Goal: Task Accomplishment & Management: Use online tool/utility

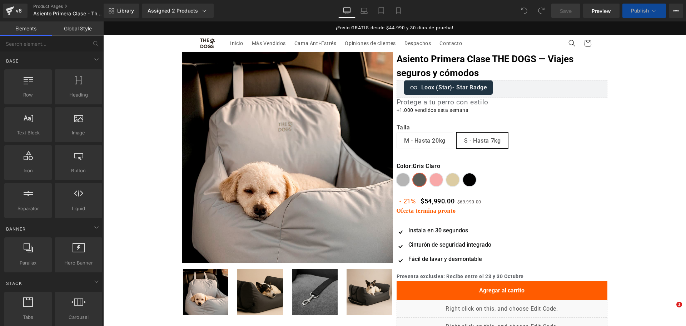
select select "Gris oscuro"
select select "S - Hasta 7kg"
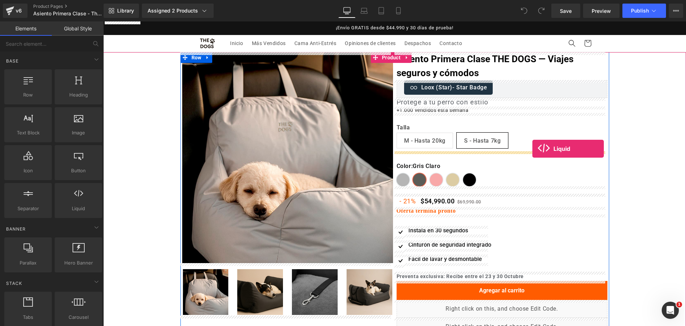
drag, startPoint x: 199, startPoint y: 217, endPoint x: 532, endPoint y: 149, distance: 340.5
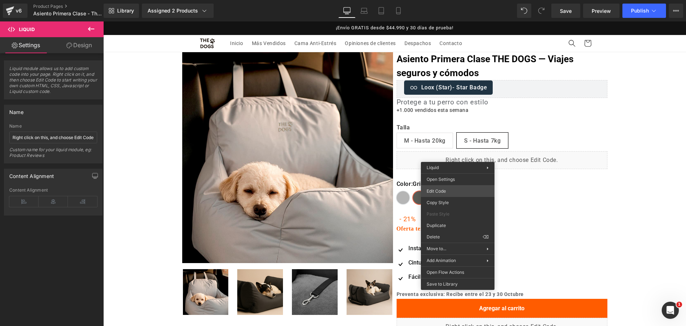
click at [488, 0] on div "Liquid You are previewing how the will restyle your page. You can not edit Elem…" at bounding box center [343, 0] width 686 height 0
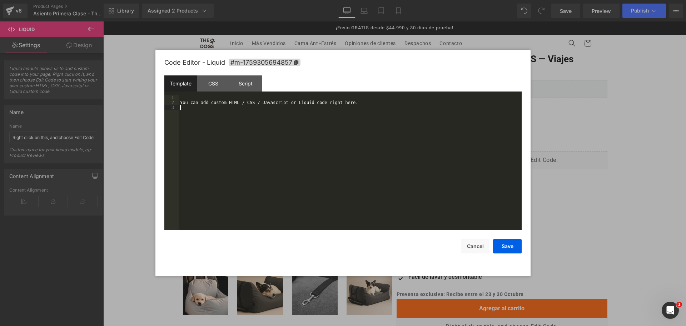
drag, startPoint x: 389, startPoint y: 118, endPoint x: 0, endPoint y: -39, distance: 419.3
click at [0, 0] on html "Liquid You are previewing how the will restyle your page. You can not edit Elem…" at bounding box center [343, 163] width 686 height 326
click at [510, 241] on button "Save" at bounding box center [507, 246] width 29 height 14
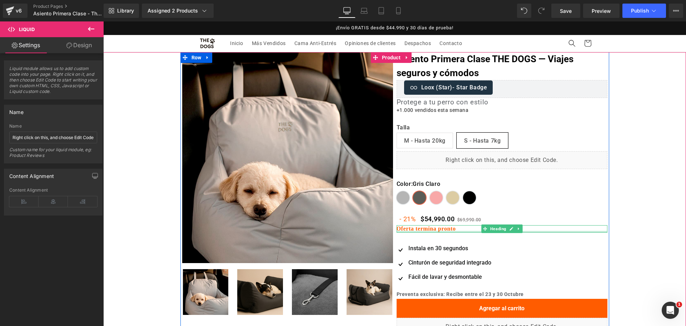
click at [433, 230] on strong "Oferta termina pronto" at bounding box center [425, 228] width 59 height 6
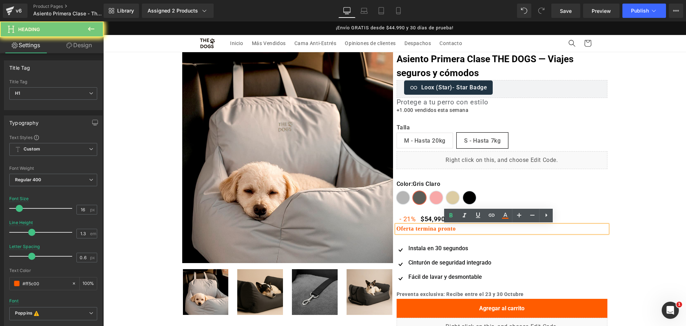
click at [433, 230] on strong "Oferta termina pronto" at bounding box center [425, 228] width 59 height 6
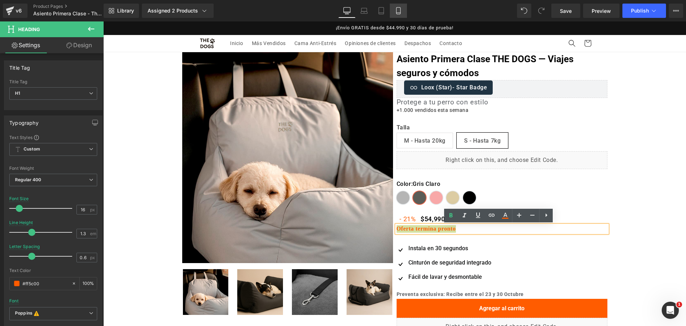
click at [400, 7] on icon at bounding box center [398, 10] width 7 height 7
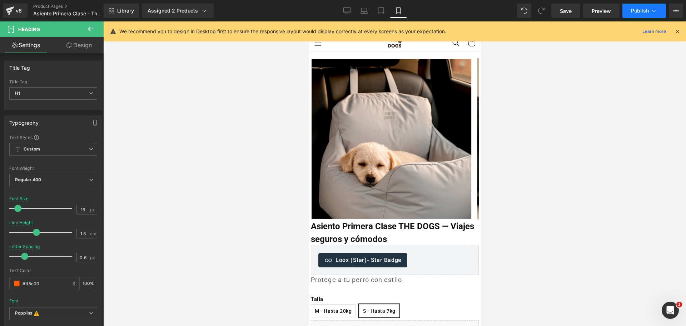
click at [653, 10] on icon at bounding box center [653, 10] width 7 height 7
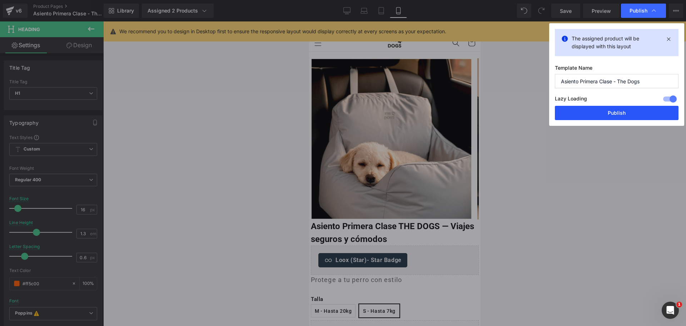
click at [614, 112] on button "Publish" at bounding box center [617, 113] width 124 height 14
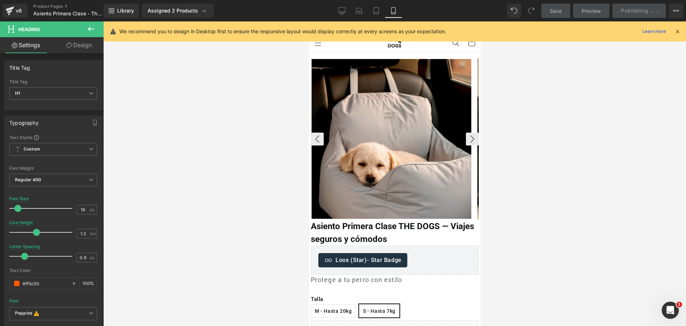
scroll to position [179, 0]
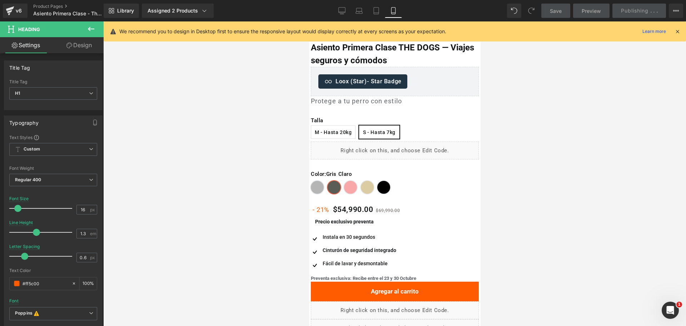
click at [352, 219] on strong "Precio exclusivo preventa" at bounding box center [344, 222] width 59 height 6
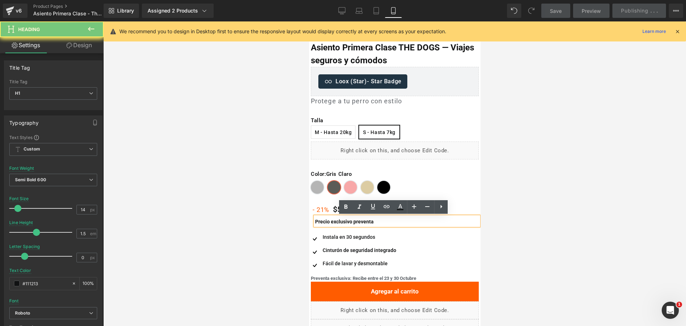
click at [352, 219] on strong "Precio exclusivo preventa" at bounding box center [344, 222] width 59 height 6
click at [500, 195] on div at bounding box center [394, 173] width 582 height 304
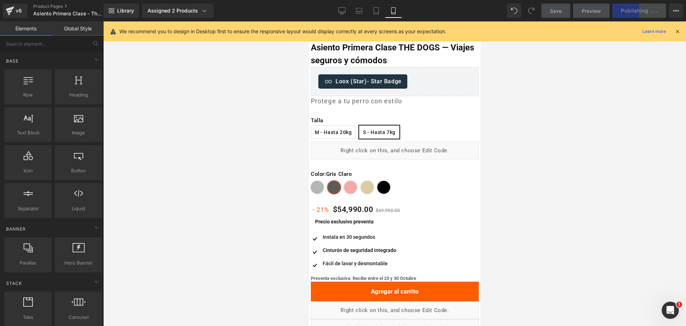
click at [534, 138] on div at bounding box center [394, 173] width 582 height 304
click at [676, 27] on div at bounding box center [677, 31] width 6 height 8
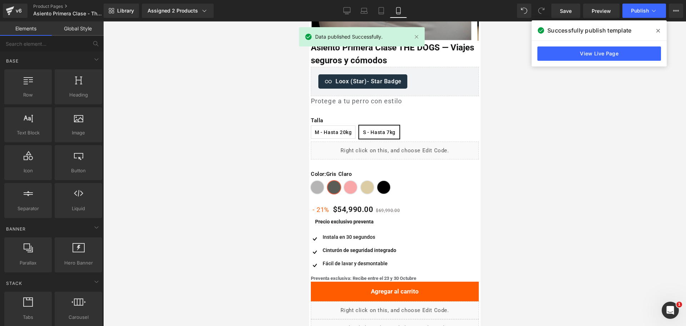
click at [661, 32] on span at bounding box center [657, 30] width 11 height 11
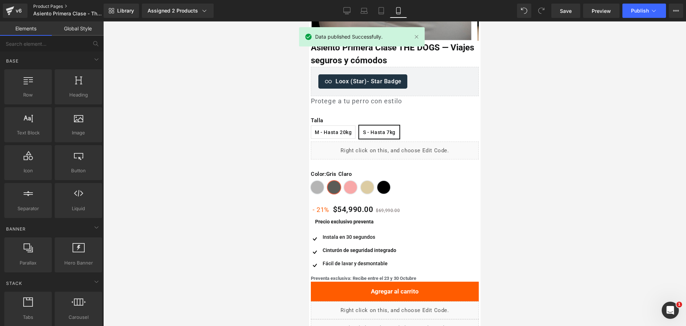
click at [55, 8] on link "Product Pages" at bounding box center [74, 7] width 82 height 6
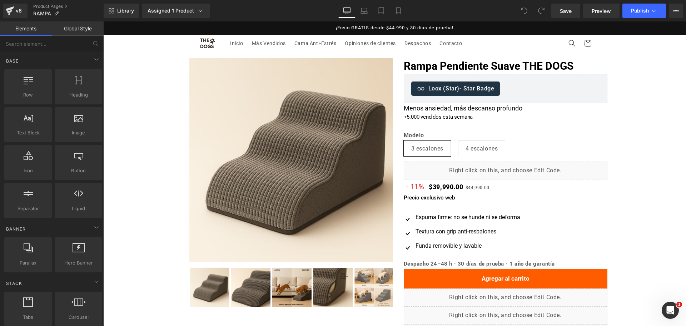
click at [497, 169] on div "Liquid" at bounding box center [506, 170] width 204 height 18
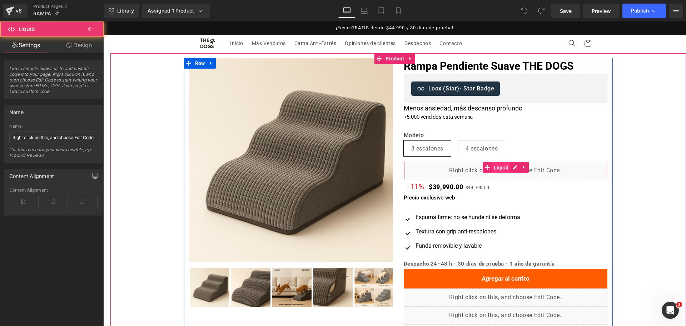
click at [495, 170] on span "Liquid" at bounding box center [501, 167] width 19 height 11
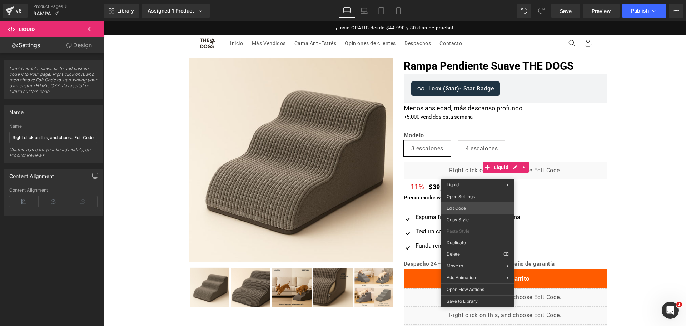
click at [482, 0] on div "Liquid You are previewing how the will restyle your page. You can not edit Elem…" at bounding box center [343, 0] width 686 height 0
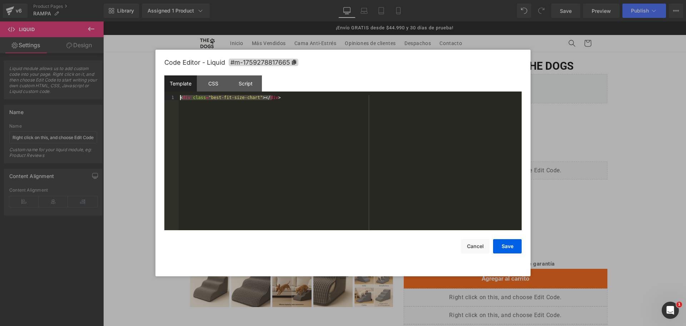
drag, startPoint x: 255, startPoint y: 96, endPoint x: 45, endPoint y: 11, distance: 226.4
click at [45, 11] on body "Liquid You are previewing how the will restyle your page. You can not edit Elem…" at bounding box center [343, 163] width 686 height 326
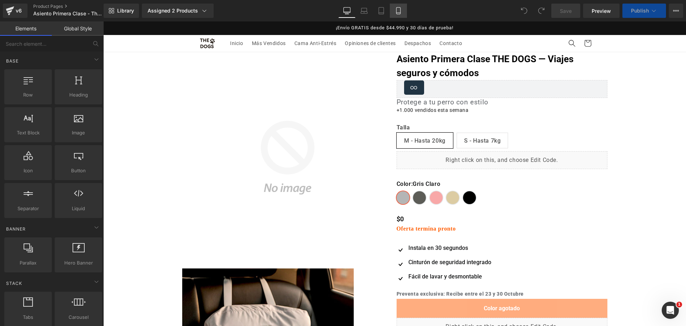
click at [400, 10] on icon at bounding box center [398, 10] width 4 height 7
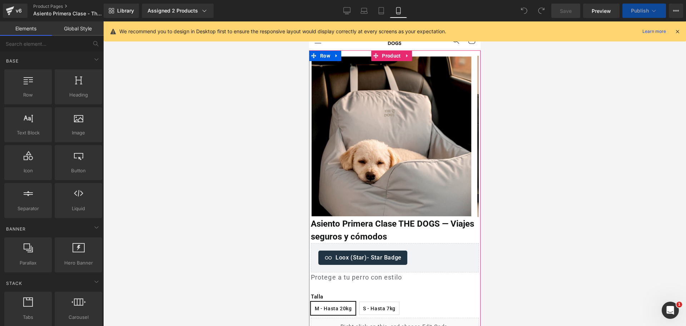
scroll to position [89, 0]
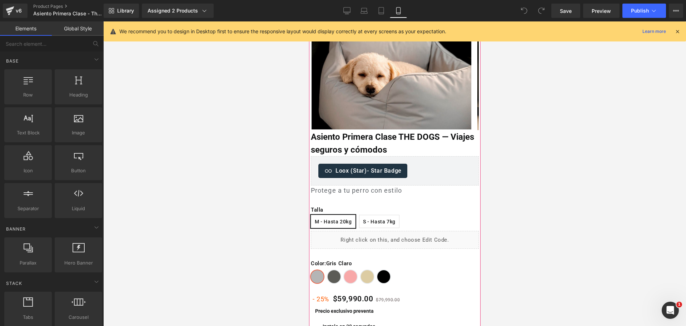
click at [362, 239] on div "Liquid" at bounding box center [394, 240] width 168 height 18
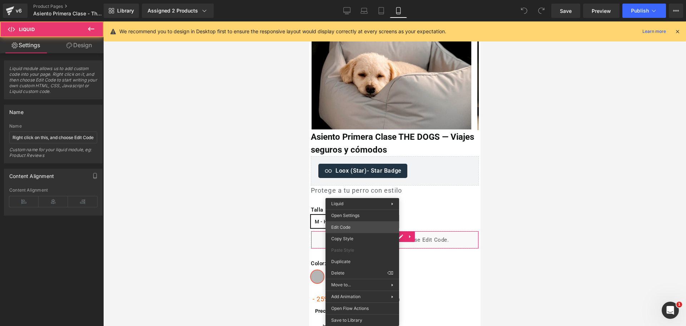
click at [365, 0] on div "You are previewing how the will restyle your page. You can not edit Elements in…" at bounding box center [343, 0] width 686 height 0
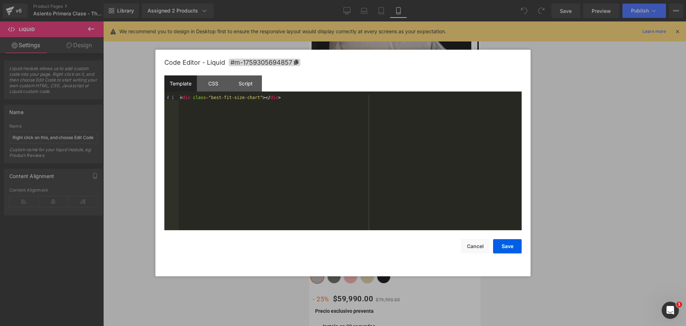
click at [602, 99] on div at bounding box center [343, 163] width 686 height 326
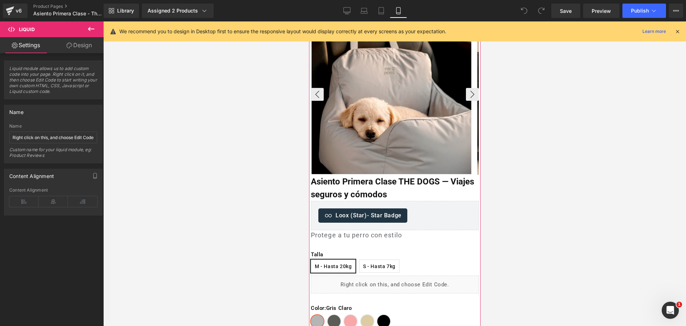
scroll to position [0, 0]
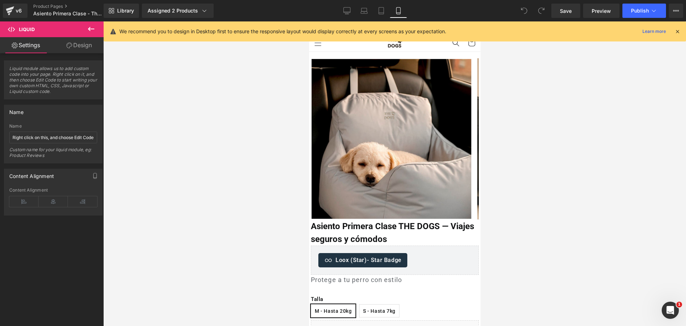
drag, startPoint x: 346, startPoint y: 7, endPoint x: 314, endPoint y: 35, distance: 42.8
click at [346, 7] on icon at bounding box center [346, 10] width 7 height 7
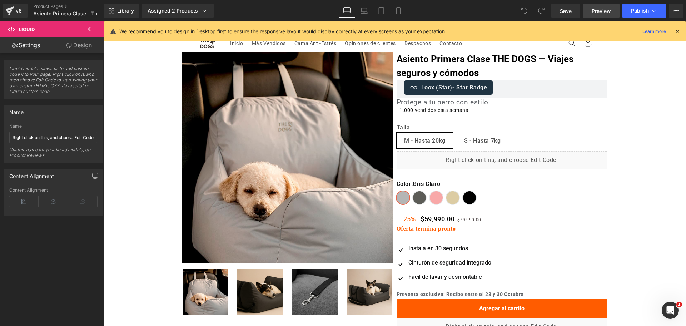
click at [594, 13] on span "Preview" at bounding box center [600, 10] width 19 height 7
click at [397, 12] on icon at bounding box center [398, 10] width 7 height 7
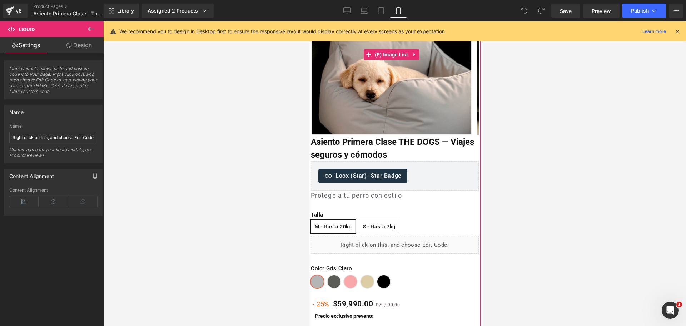
scroll to position [99, 0]
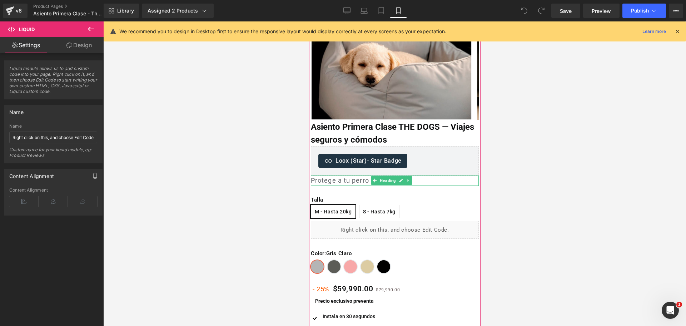
click at [331, 181] on h1 "Protege a tu perro con estilo" at bounding box center [394, 180] width 168 height 10
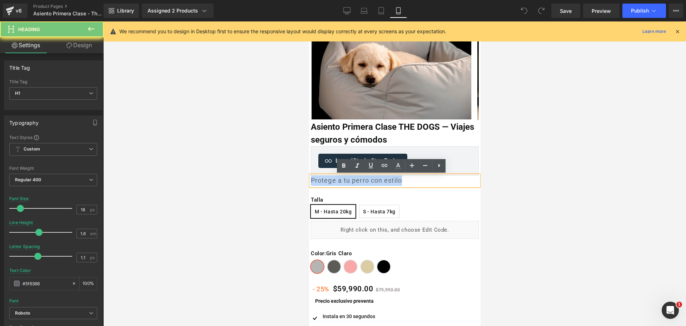
click at [331, 181] on h1 "Protege a tu perro con estilo" at bounding box center [394, 180] width 168 height 10
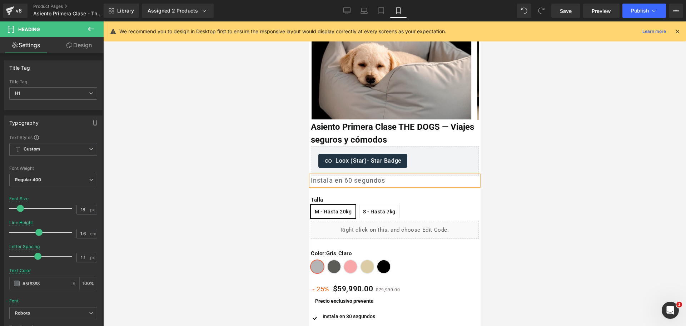
click at [589, 150] on div at bounding box center [394, 173] width 582 height 304
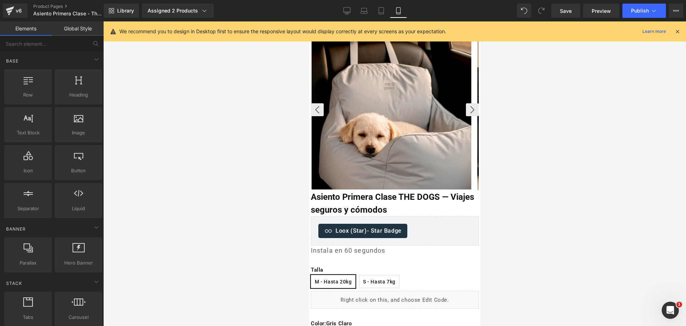
scroll to position [45, 0]
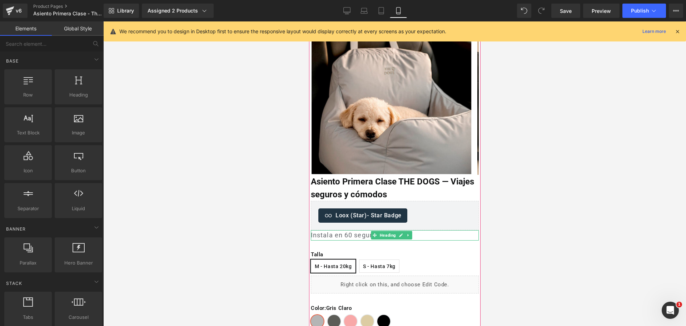
drag, startPoint x: 380, startPoint y: 236, endPoint x: 388, endPoint y: 230, distance: 9.6
click at [380, 236] on span "Heading" at bounding box center [387, 235] width 19 height 9
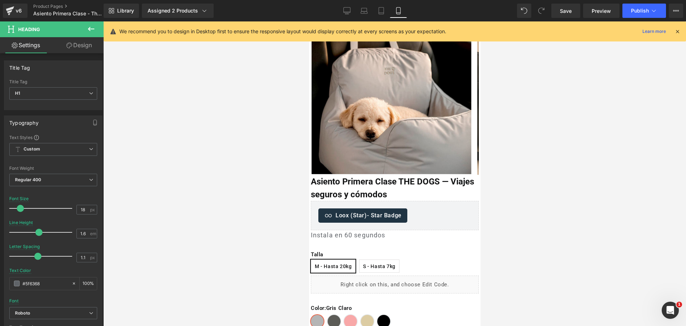
click at [527, 131] on div at bounding box center [394, 173] width 582 height 304
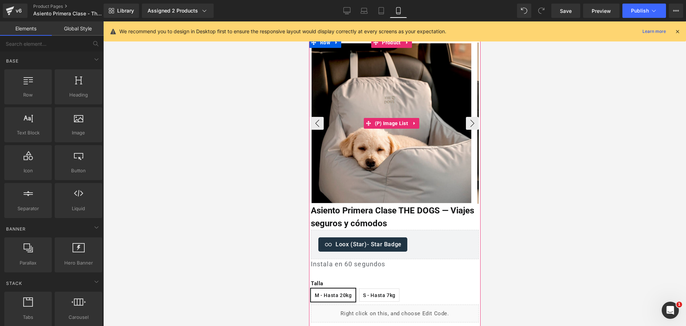
scroll to position [0, 0]
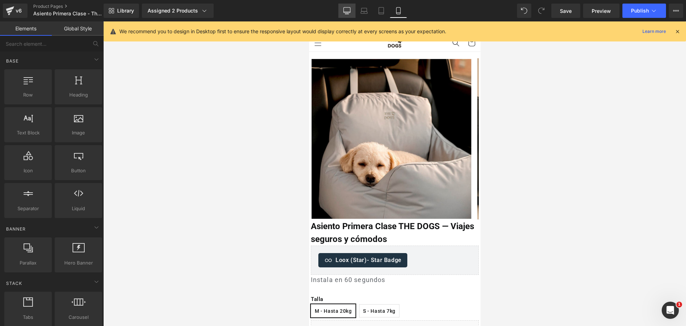
click at [354, 13] on link "Desktop" at bounding box center [346, 11] width 17 height 14
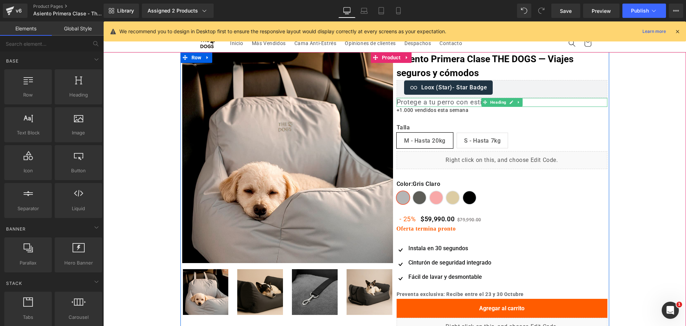
click at [449, 103] on h1 "Protege a tu perro con estilo" at bounding box center [501, 102] width 211 height 9
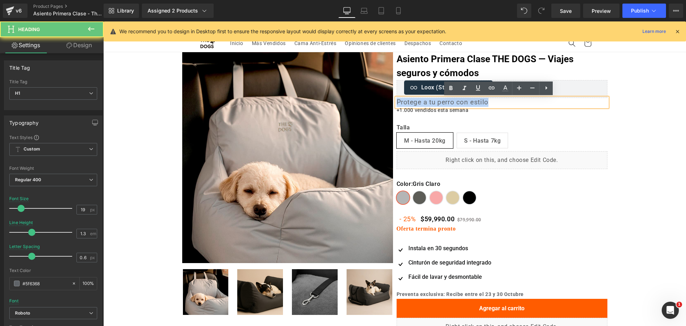
click at [449, 103] on h1 "Protege a tu perro con estilo" at bounding box center [501, 102] width 211 height 9
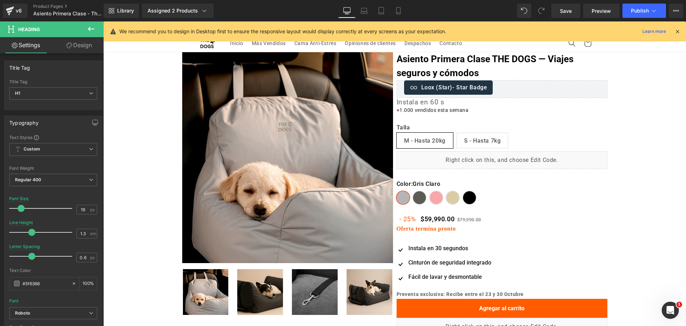
click at [402, 3] on div "Library Assigned 2 Products Product Preview Asiento Primera Clase The Dogs Asie…" at bounding box center [395, 10] width 582 height 21
click at [399, 12] on icon at bounding box center [398, 10] width 7 height 7
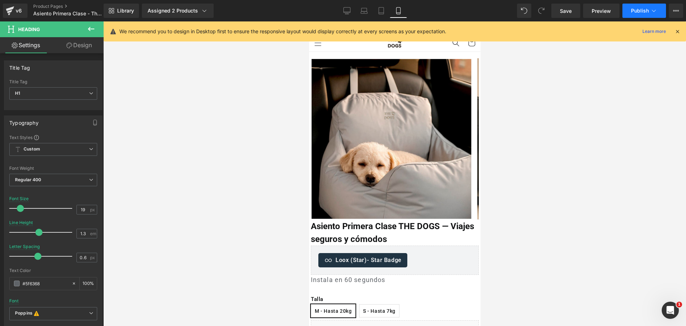
click at [635, 8] on span "Publish" at bounding box center [640, 11] width 18 height 6
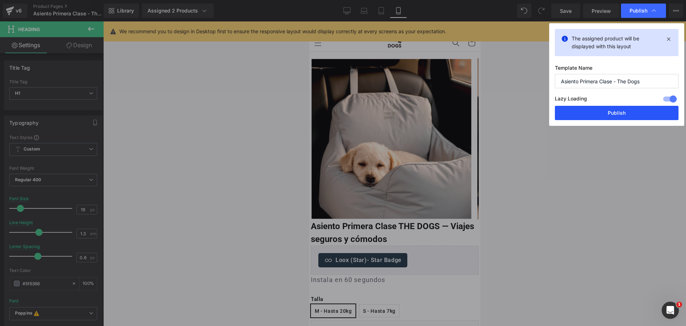
drag, startPoint x: 617, startPoint y: 108, endPoint x: 109, endPoint y: 85, distance: 508.7
click at [617, 108] on button "Publish" at bounding box center [617, 113] width 124 height 14
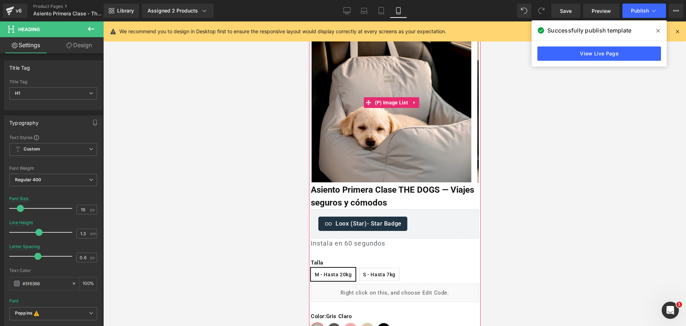
scroll to position [89, 0]
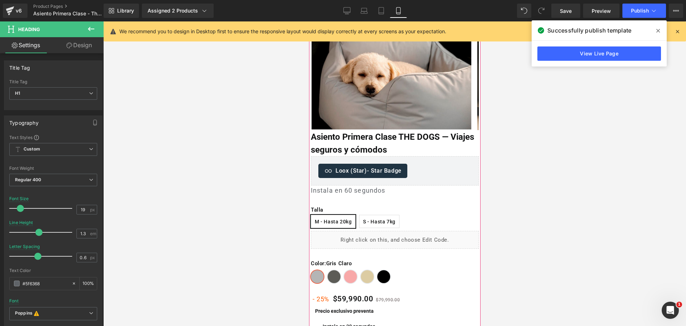
click at [407, 166] on div "Loox (Star) - Star Badge Loox (Star)" at bounding box center [394, 170] width 168 height 29
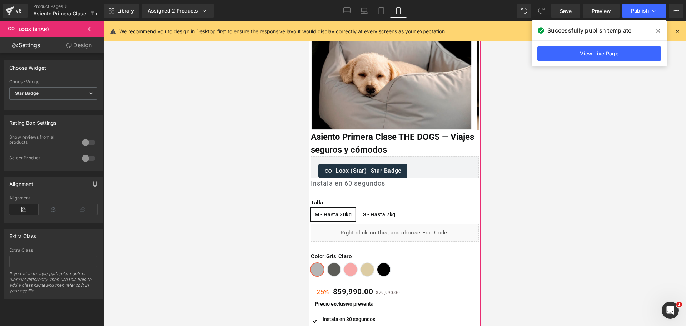
drag, startPoint x: 355, startPoint y: 143, endPoint x: 359, endPoint y: 160, distance: 17.8
click at [355, 142] on div "Oferta (P) Image" at bounding box center [394, 76] width 171 height 225
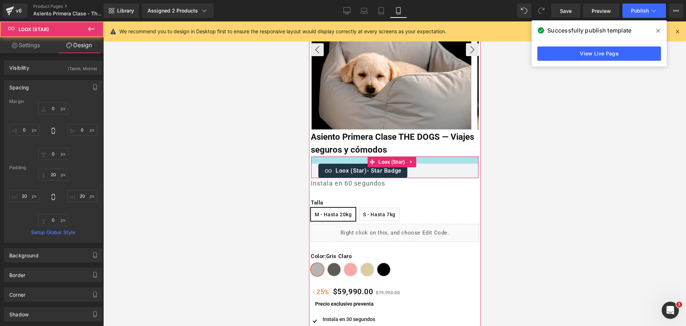
drag, startPoint x: 358, startPoint y: 157, endPoint x: 362, endPoint y: 92, distance: 64.5
click at [362, 95] on div "Oferta (P) Image" at bounding box center [394, 76] width 171 height 225
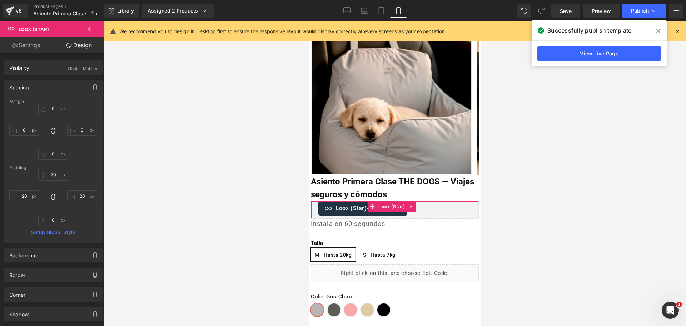
scroll to position [0, 0]
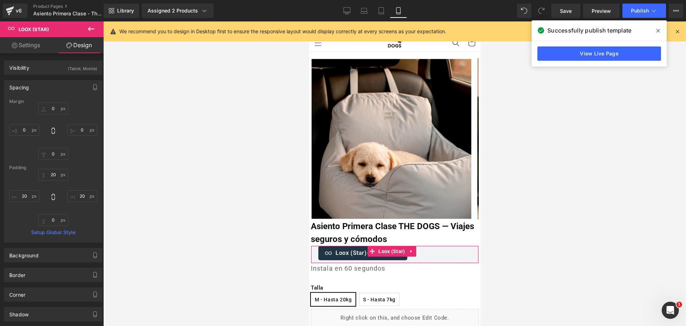
click at [651, 26] on div "Successfully publish template" at bounding box center [598, 30] width 135 height 20
click at [654, 27] on span at bounding box center [657, 30] width 11 height 11
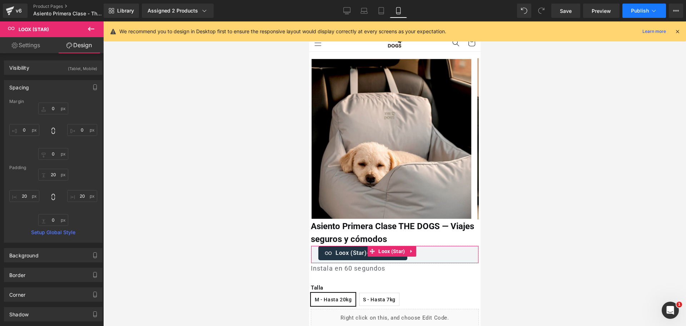
click at [652, 4] on button "Publish" at bounding box center [644, 11] width 44 height 14
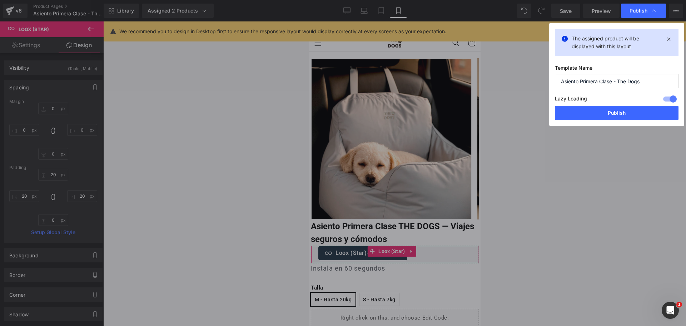
click at [605, 105] on div "Lazy Loading Build Upgrade plan to unlock" at bounding box center [617, 100] width 124 height 12
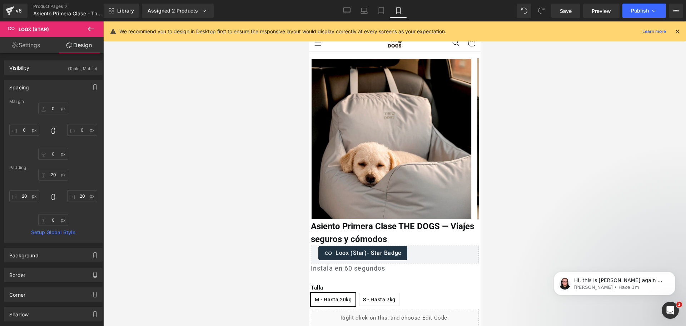
click at [676, 31] on icon at bounding box center [677, 31] width 6 height 6
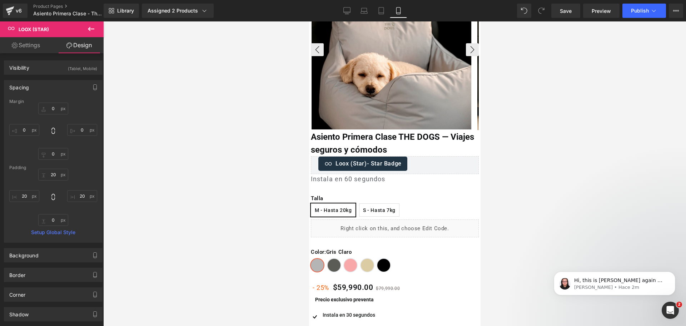
click at [398, 60] on img at bounding box center [391, 50] width 160 height 160
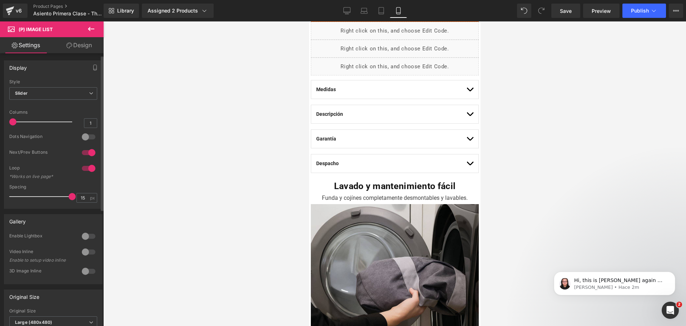
scroll to position [179, 0]
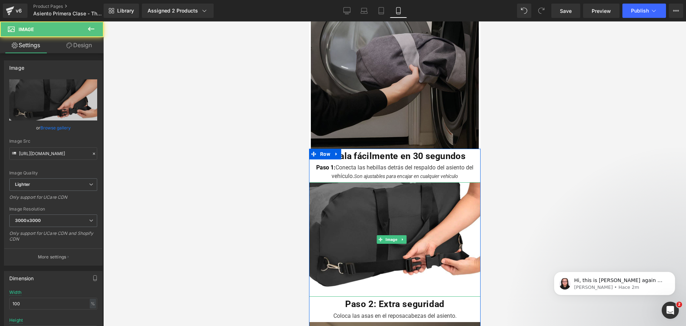
click at [385, 102] on img at bounding box center [394, 65] width 168 height 168
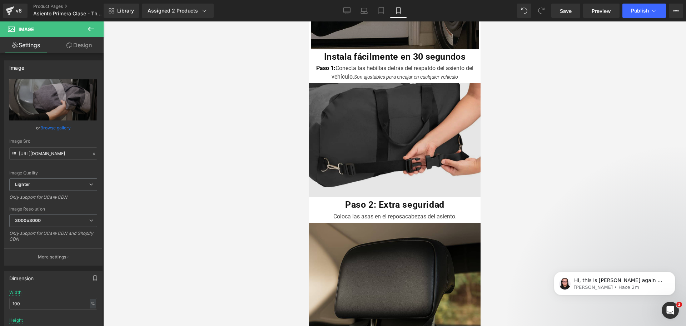
scroll to position [714, 0]
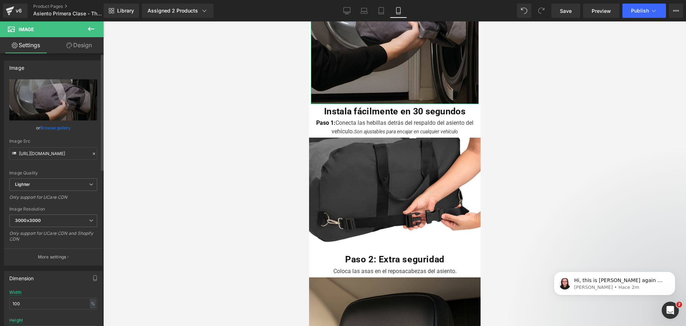
click at [43, 212] on div "Image Resolution 3000x3000 100x100 240x240 480x480 576x576 640x640 768x768 800x…" at bounding box center [53, 226] width 88 height 40
click at [45, 213] on div "Image Resolution 3000x3000 100x100 240x240 480x480 576x576 640x640 768x768 800x…" at bounding box center [53, 226] width 88 height 40
drag, startPoint x: 72, startPoint y: 227, endPoint x: 63, endPoint y: 232, distance: 10.1
click at [70, 229] on div "3000x3000 100x100 240x240 480x480 576x576 640x640 768x768 800x800 960x960 1024x…" at bounding box center [53, 222] width 88 height 16
click at [59, 226] on span "3000x3000" at bounding box center [53, 220] width 88 height 12
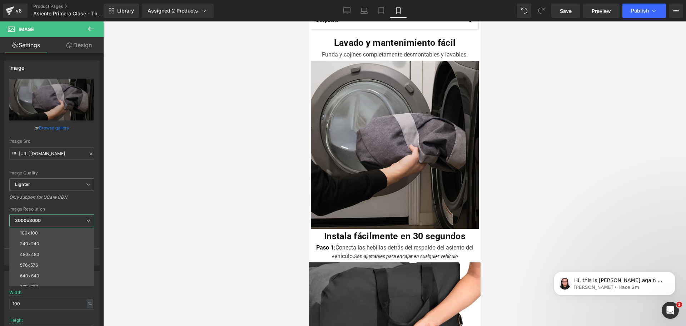
scroll to position [580, 0]
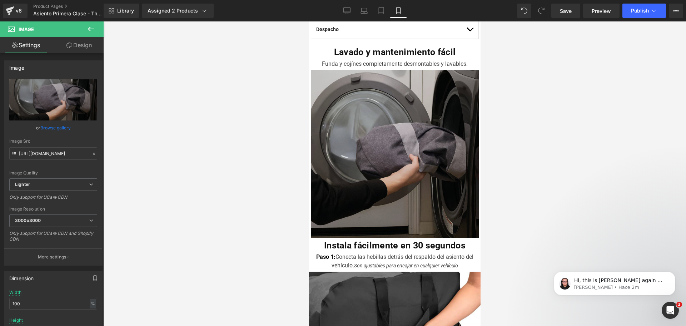
click at [367, 124] on img at bounding box center [394, 154] width 168 height 168
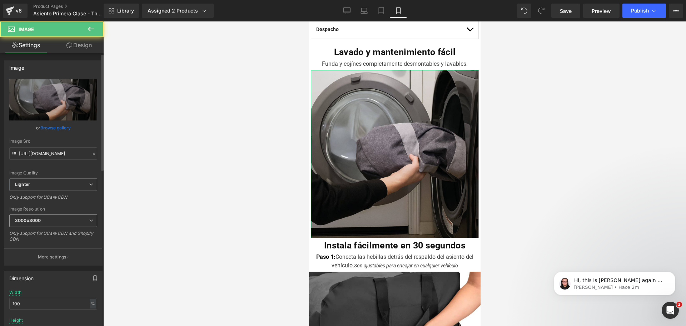
click at [50, 215] on span "3000x3000" at bounding box center [53, 220] width 88 height 12
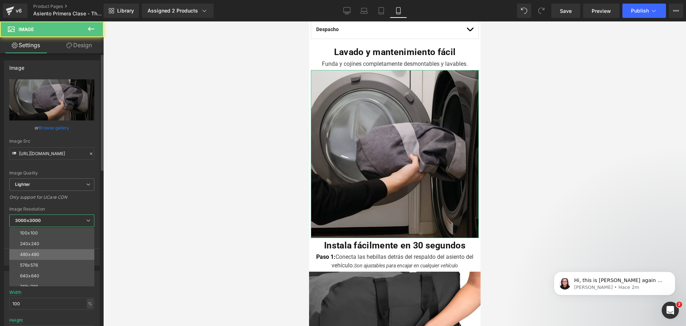
scroll to position [45, 0]
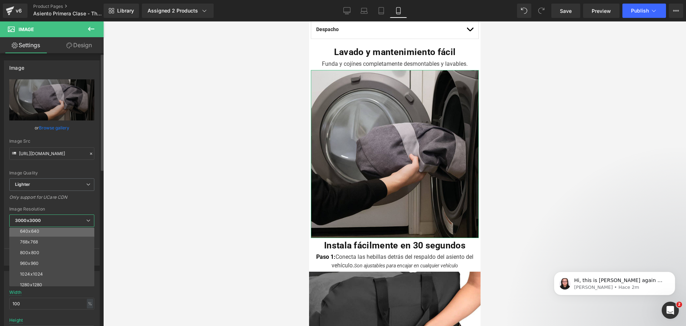
click at [51, 233] on li "640x640" at bounding box center [53, 231] width 88 height 11
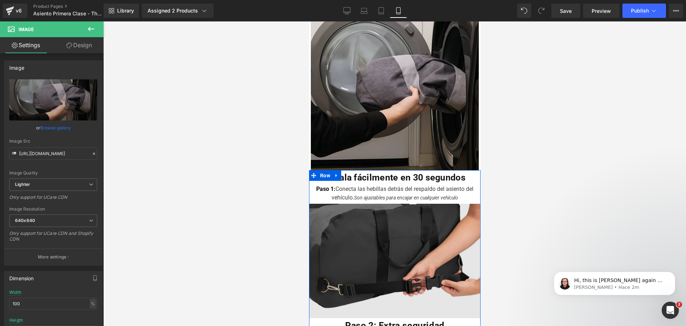
click at [395, 239] on img at bounding box center [394, 261] width 171 height 114
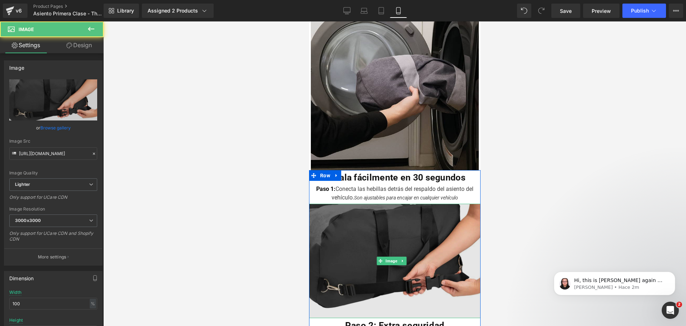
scroll to position [670, 0]
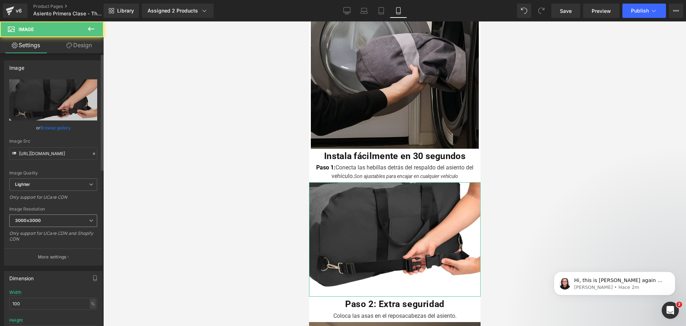
click at [40, 221] on b "3000x3000" at bounding box center [28, 219] width 26 height 5
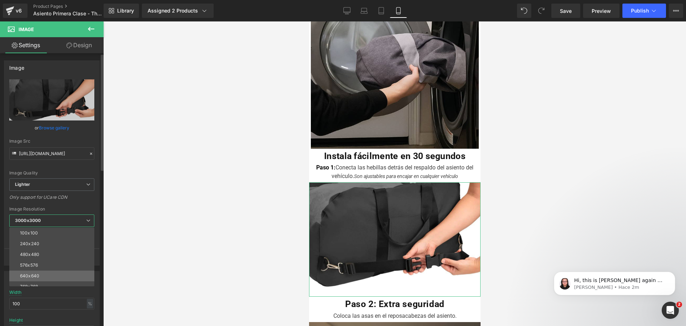
click at [45, 272] on li "640x640" at bounding box center [53, 275] width 88 height 11
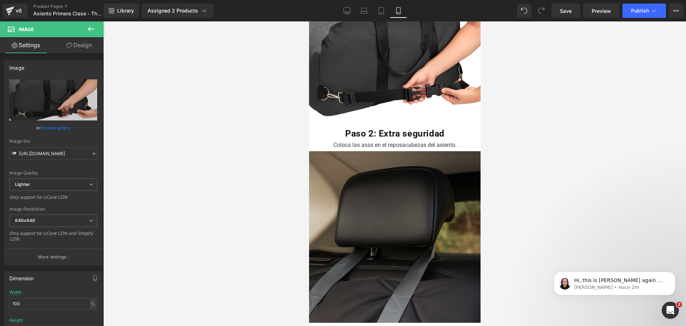
scroll to position [848, 0]
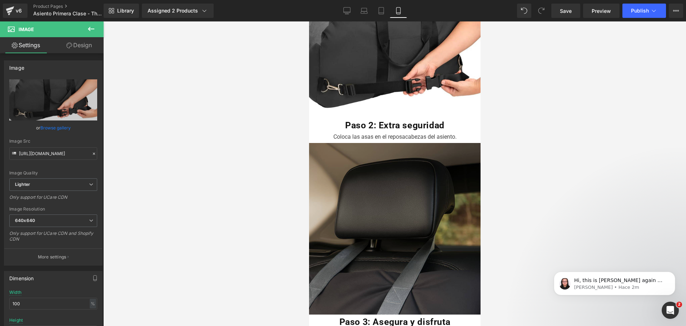
click at [372, 193] on img at bounding box center [394, 228] width 171 height 171
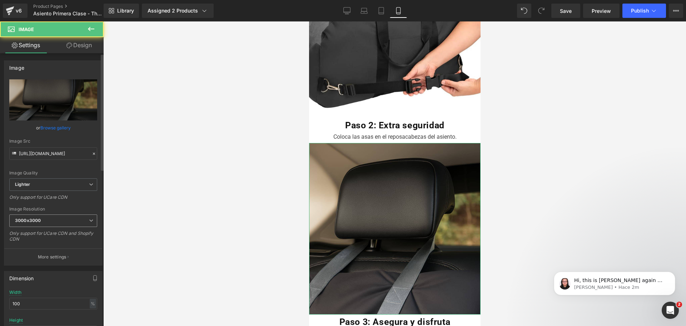
click at [83, 218] on span "3000x3000" at bounding box center [53, 220] width 88 height 12
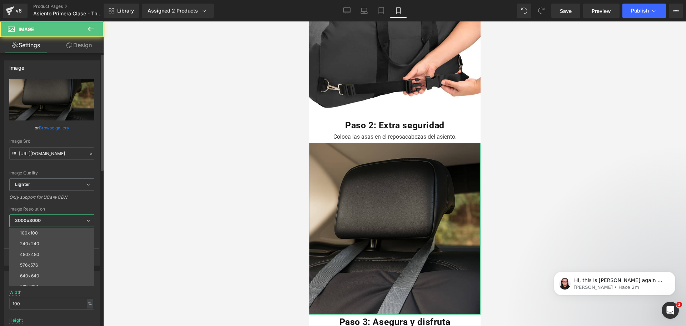
scroll to position [45, 0]
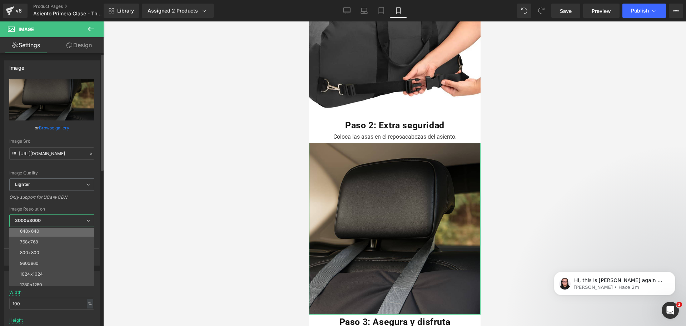
click at [69, 231] on li "640x640" at bounding box center [53, 231] width 88 height 11
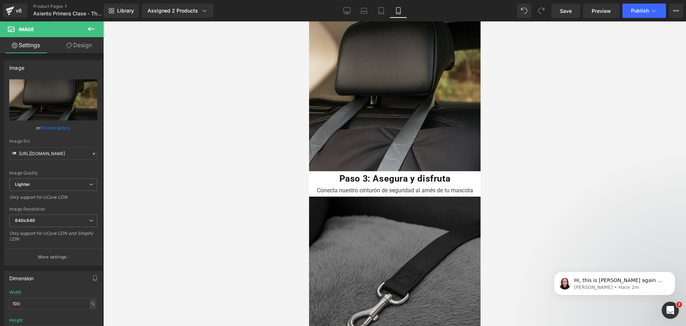
scroll to position [1027, 0]
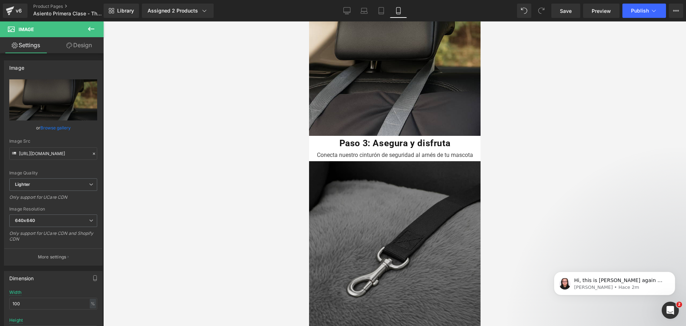
click at [361, 200] on img at bounding box center [394, 246] width 171 height 171
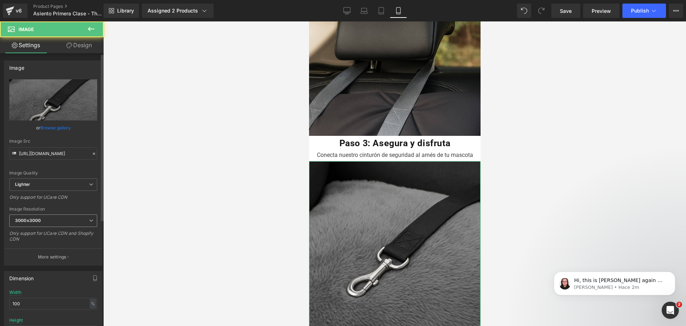
click at [49, 217] on span "3000x3000" at bounding box center [53, 220] width 88 height 12
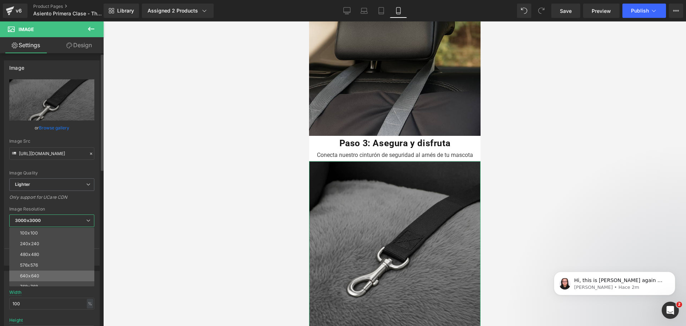
click at [47, 273] on li "640x640" at bounding box center [53, 275] width 88 height 11
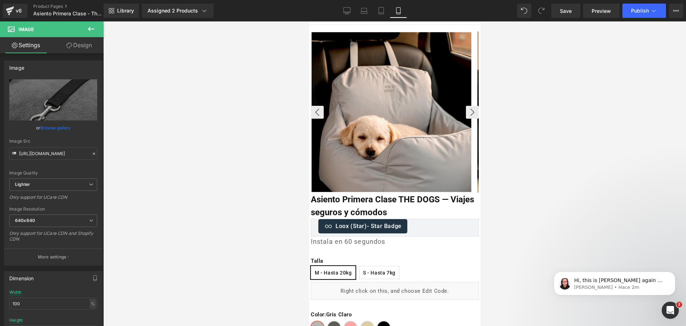
scroll to position [0, 0]
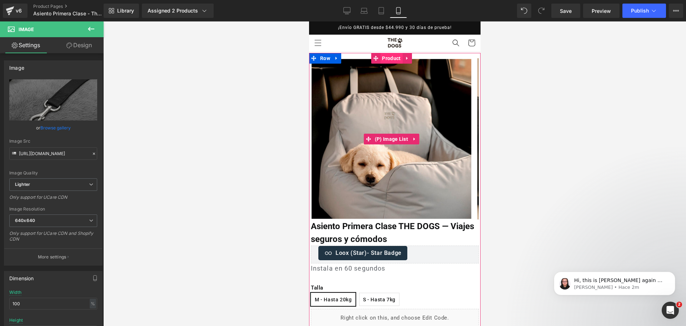
click at [381, 57] on span "Product" at bounding box center [391, 58] width 22 height 11
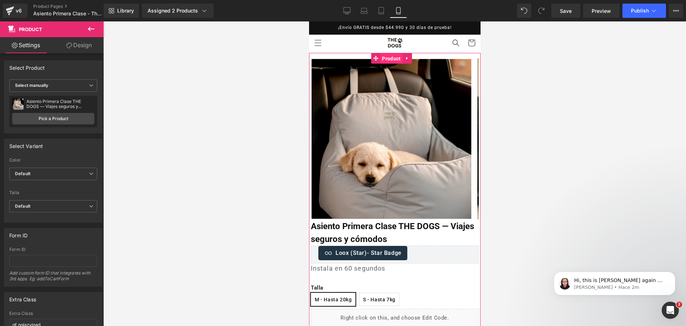
click at [395, 58] on span "Product" at bounding box center [391, 58] width 22 height 11
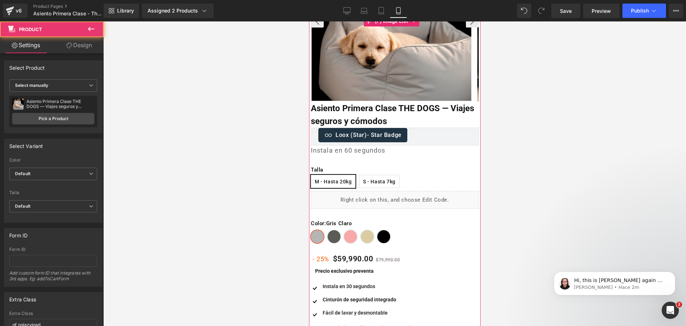
scroll to position [134, 0]
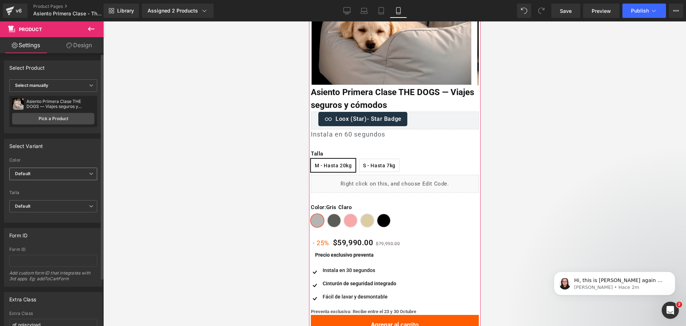
click at [74, 170] on span "Default" at bounding box center [53, 173] width 88 height 12
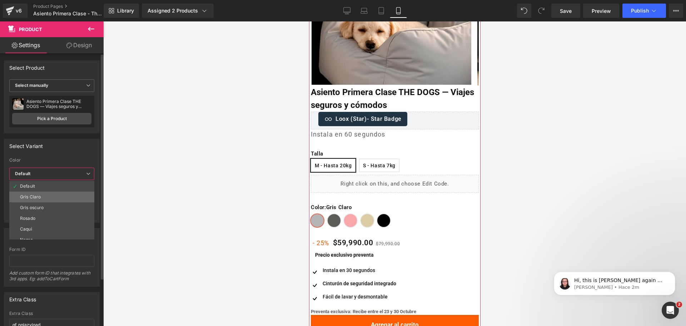
scroll to position [6, 0]
click at [70, 195] on li "Gris Claro" at bounding box center [53, 191] width 88 height 11
click at [68, 194] on label "Talla" at bounding box center [51, 193] width 85 height 7
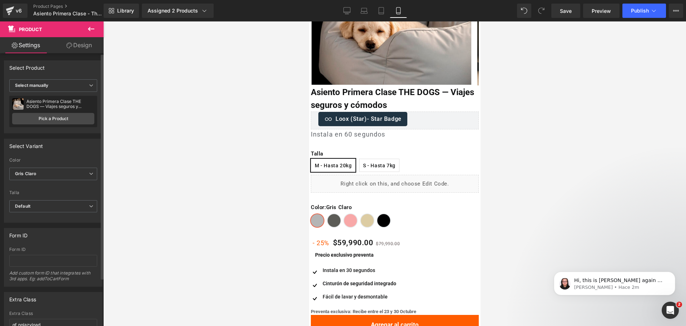
click at [69, 202] on span "Default" at bounding box center [53, 206] width 88 height 12
click at [69, 209] on span "Default" at bounding box center [53, 206] width 88 height 12
click at [74, 212] on div "Default Default M - Hasta 20kg S - Hasta 7kg" at bounding box center [53, 208] width 88 height 16
click at [76, 209] on span "Default" at bounding box center [53, 206] width 88 height 12
click at [63, 229] on li "M - Hasta 20kg" at bounding box center [51, 229] width 85 height 11
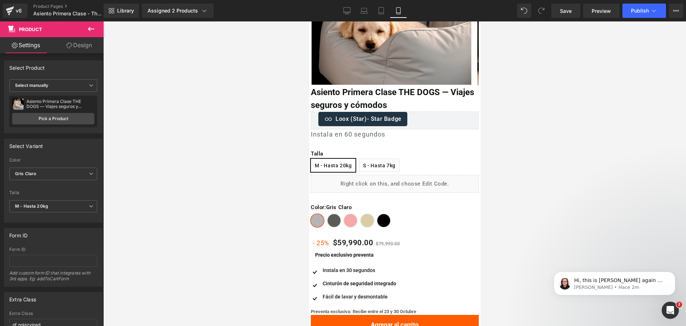
scroll to position [0, 0]
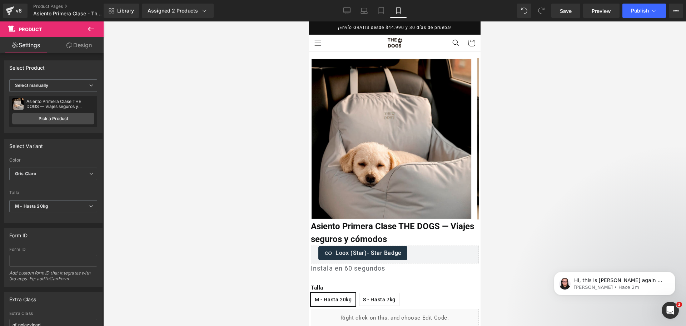
click at [646, 18] on div "Library Assigned 2 Products Product Preview Asiento Primera Clase The Dogs Asie…" at bounding box center [395, 10] width 582 height 21
click at [644, 19] on div "Library Assigned 2 Products Product Preview Asiento Primera Clase The Dogs Asie…" at bounding box center [395, 10] width 582 height 21
click at [642, 13] on span "Publish" at bounding box center [640, 11] width 18 height 6
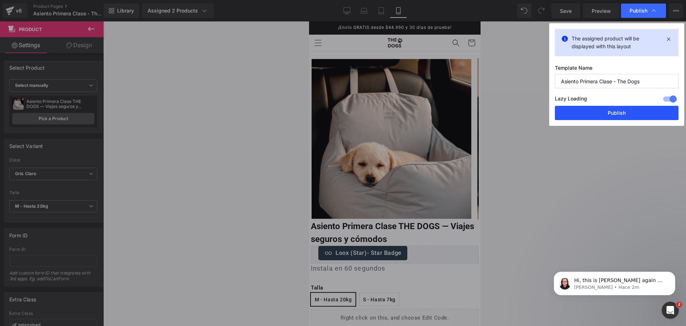
click at [606, 117] on button "Publish" at bounding box center [617, 113] width 124 height 14
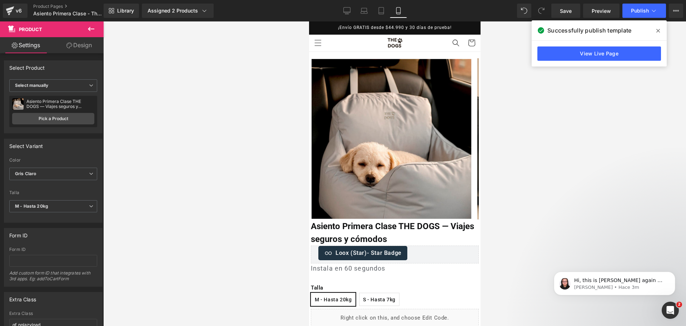
click at [659, 31] on icon at bounding box center [658, 31] width 4 height 6
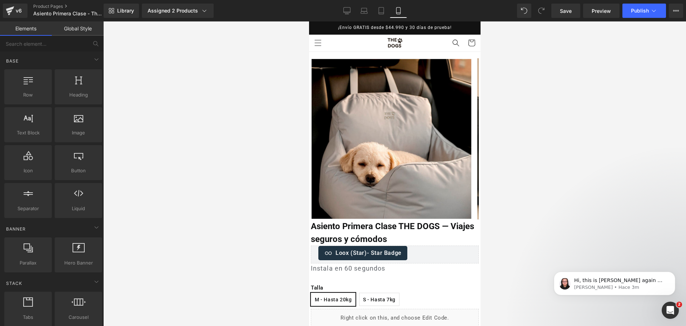
click at [544, 66] on div at bounding box center [394, 173] width 582 height 304
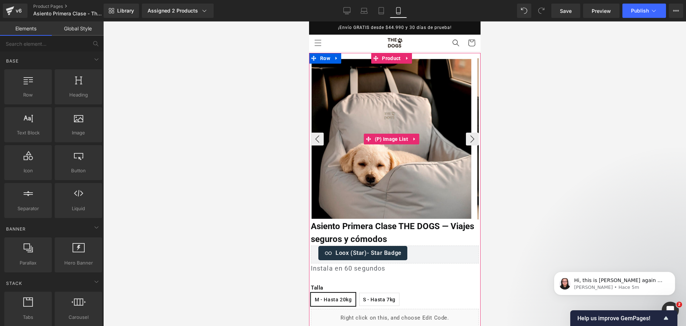
click at [405, 88] on img at bounding box center [391, 139] width 160 height 160
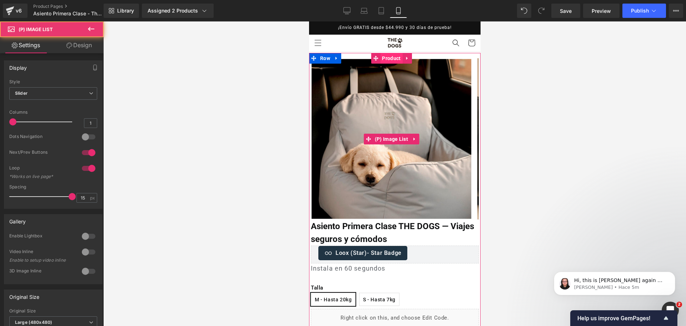
click at [395, 57] on span "Product" at bounding box center [391, 58] width 22 height 11
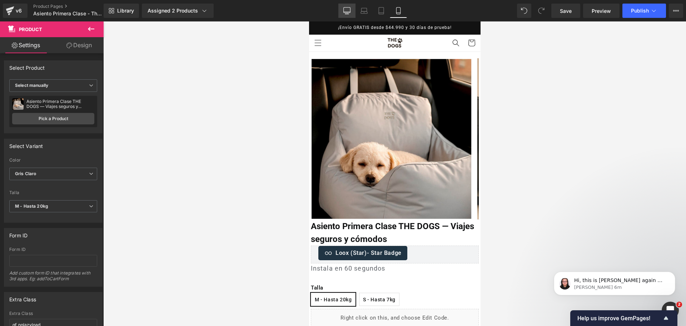
click at [345, 10] on icon at bounding box center [346, 10] width 7 height 7
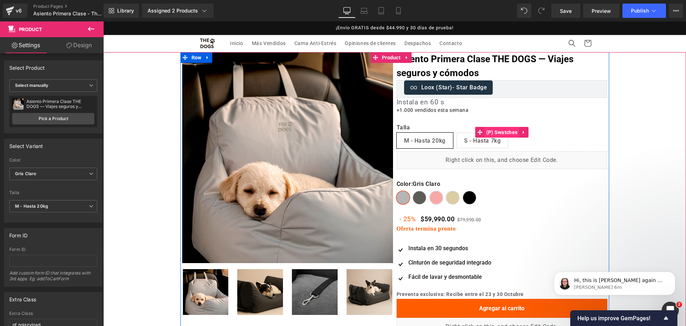
click at [498, 134] on span "(P) Swatches" at bounding box center [501, 132] width 35 height 11
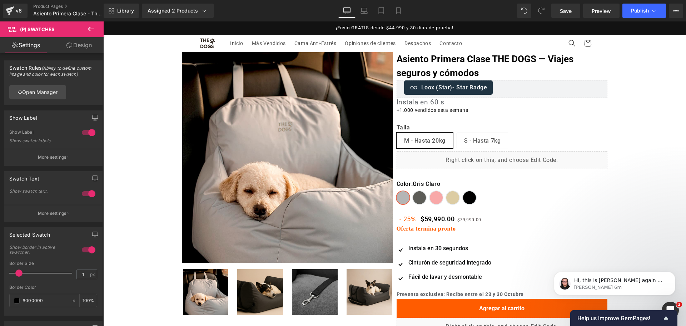
click at [298, 120] on img at bounding box center [287, 157] width 211 height 211
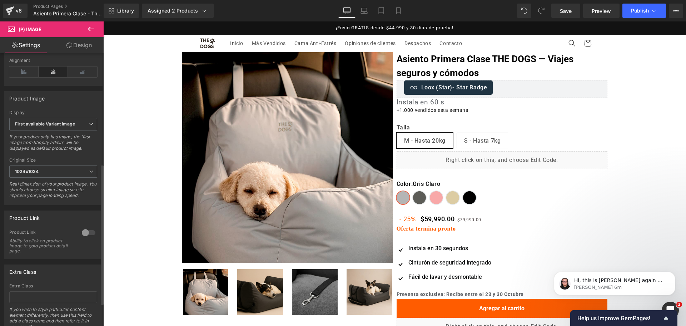
scroll to position [223, 0]
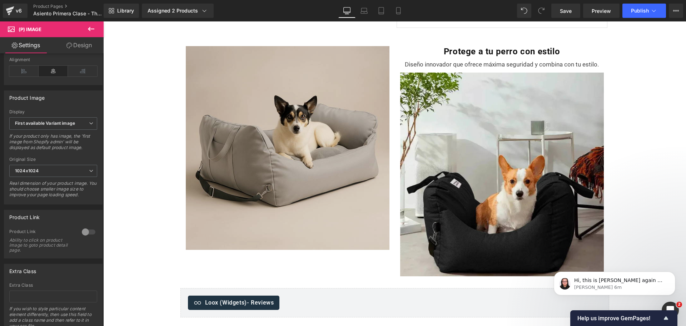
click at [446, 139] on img at bounding box center [502, 172] width 204 height 207
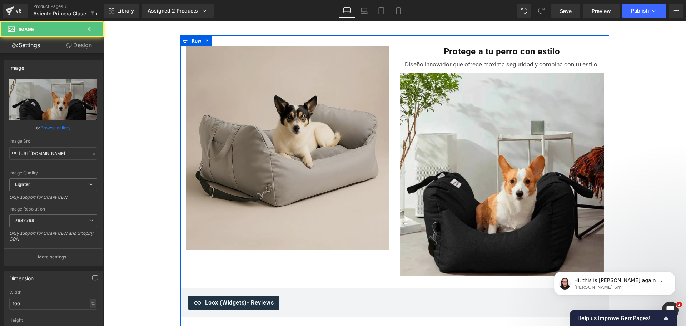
click at [329, 125] on img at bounding box center [288, 148] width 204 height 204
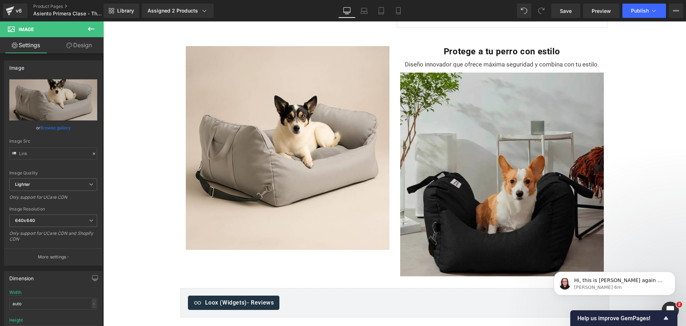
click at [432, 145] on div "Image Protege a tu perro con estilo Heading Diseño innovador que ofrece máxima …" at bounding box center [394, 161] width 429 height 252
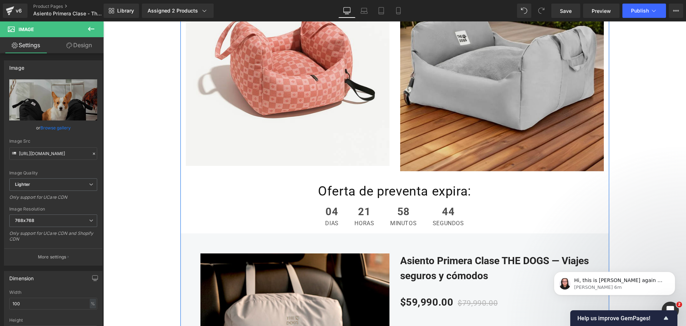
click at [431, 144] on img at bounding box center [502, 67] width 204 height 207
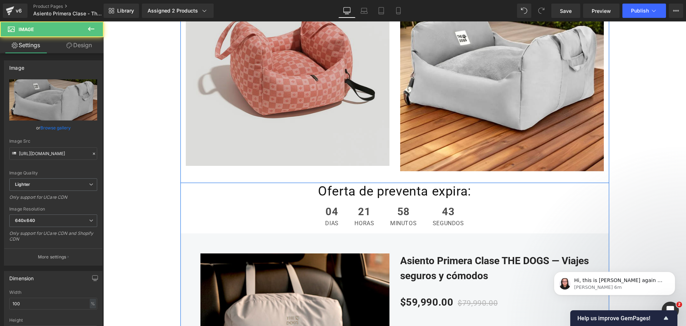
click at [295, 79] on img at bounding box center [288, 64] width 204 height 204
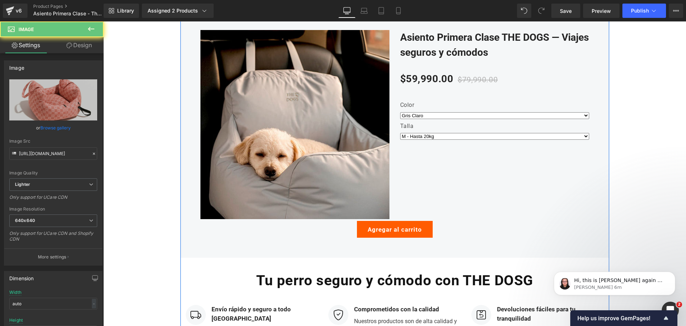
click at [299, 80] on div "Sale Off (P) Image" at bounding box center [294, 124] width 189 height 189
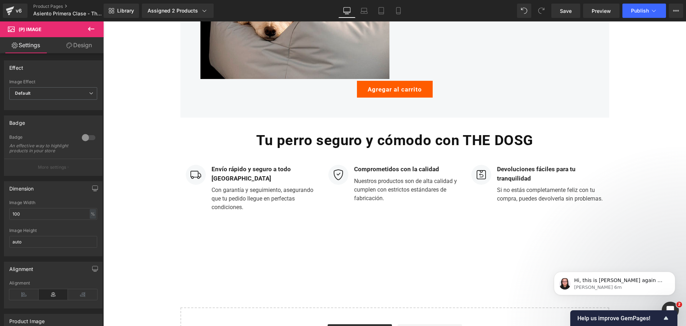
scroll to position [1741, 0]
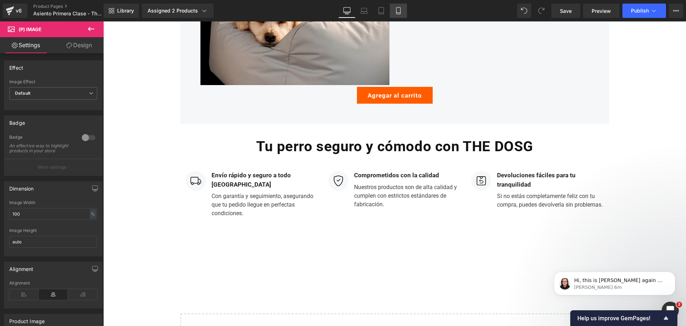
click at [402, 13] on icon at bounding box center [398, 10] width 7 height 7
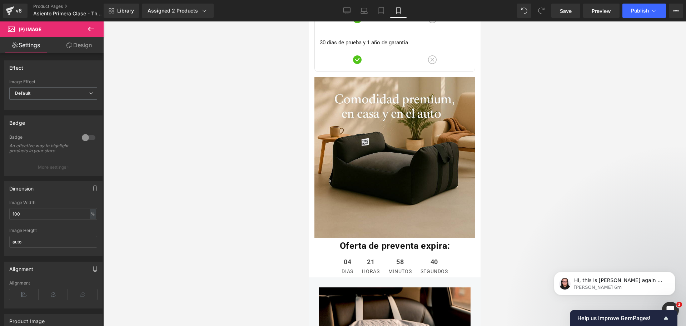
scroll to position [2896, 0]
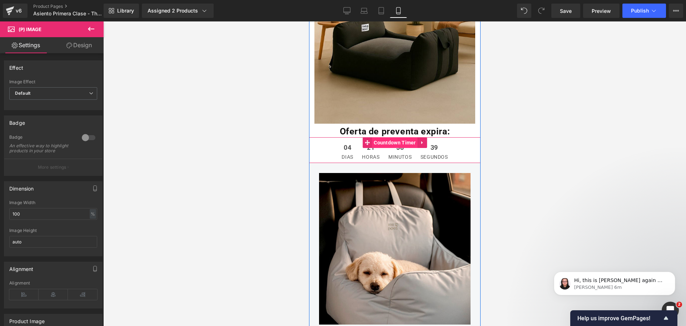
click at [400, 137] on span "Countdown Timer" at bounding box center [394, 142] width 46 height 11
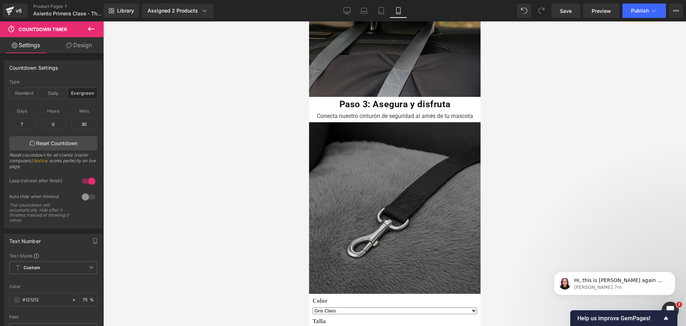
click at [404, 147] on img at bounding box center [394, 207] width 171 height 171
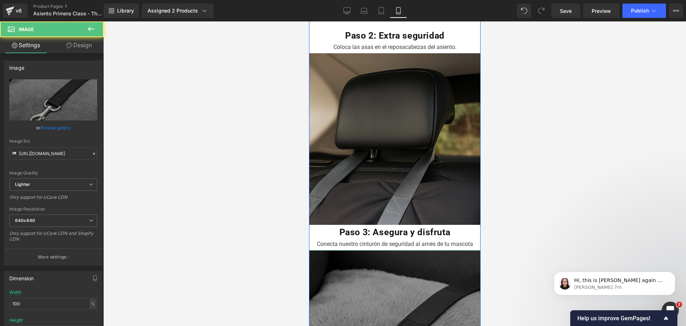
click at [386, 140] on img at bounding box center [394, 138] width 171 height 171
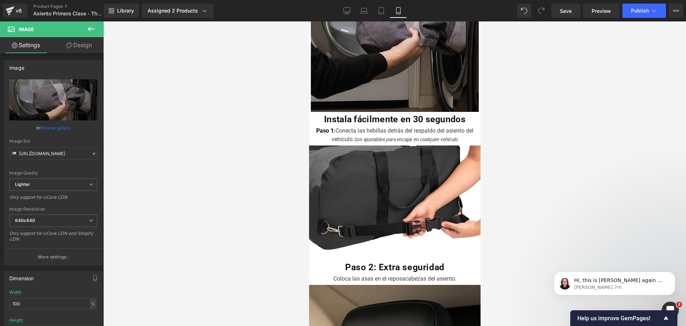
click at [343, 174] on img at bounding box center [394, 202] width 171 height 114
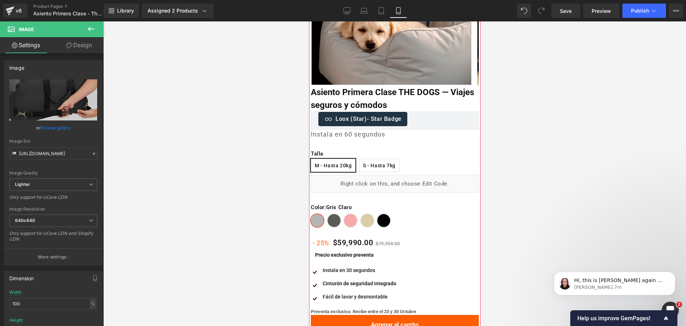
scroll to position [0, 0]
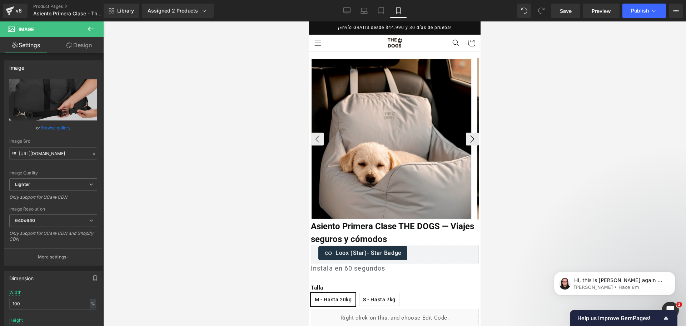
click at [365, 130] on img at bounding box center [391, 139] width 160 height 160
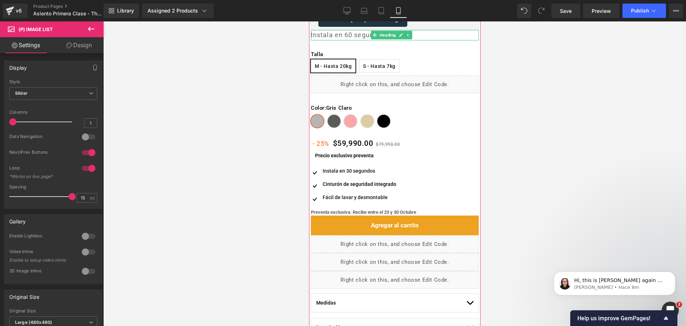
scroll to position [312, 0]
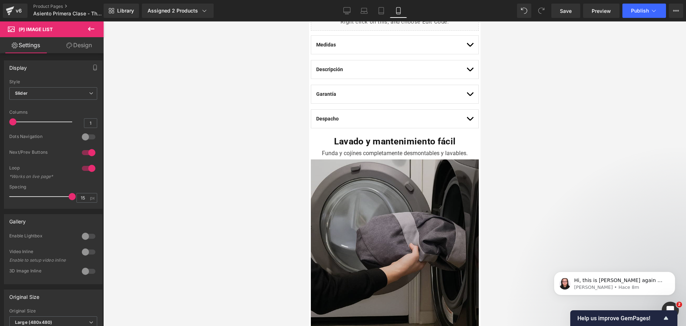
click at [425, 163] on img at bounding box center [394, 243] width 168 height 168
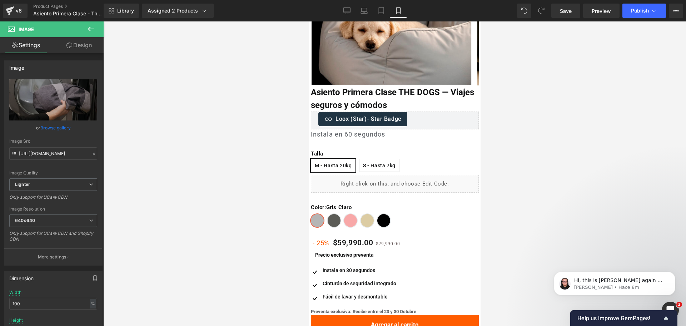
scroll to position [0, 0]
